Goal: Check status: Check status

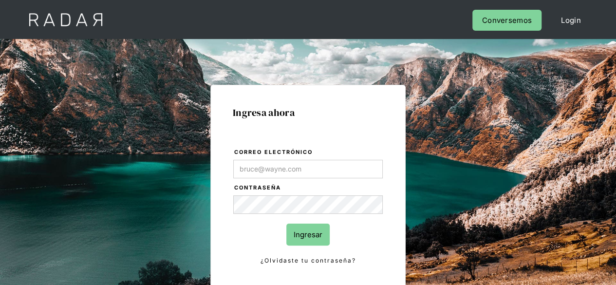
type input "[PERSON_NAME][EMAIL_ADDRESS][PERSON_NAME][DOMAIN_NAME]"
click at [307, 232] on input "Ingresar" at bounding box center [307, 234] width 43 height 22
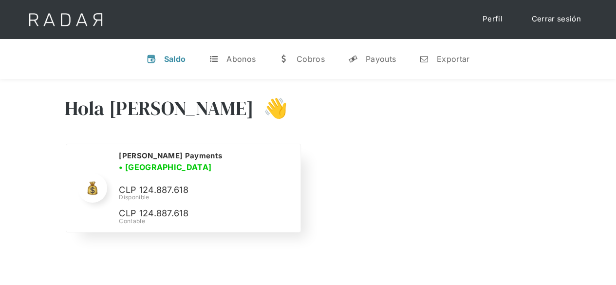
click at [161, 183] on p "CLP 124.887.618" at bounding box center [192, 190] width 146 height 14
copy p "124.887.618"
